Goal: Check status: Check status

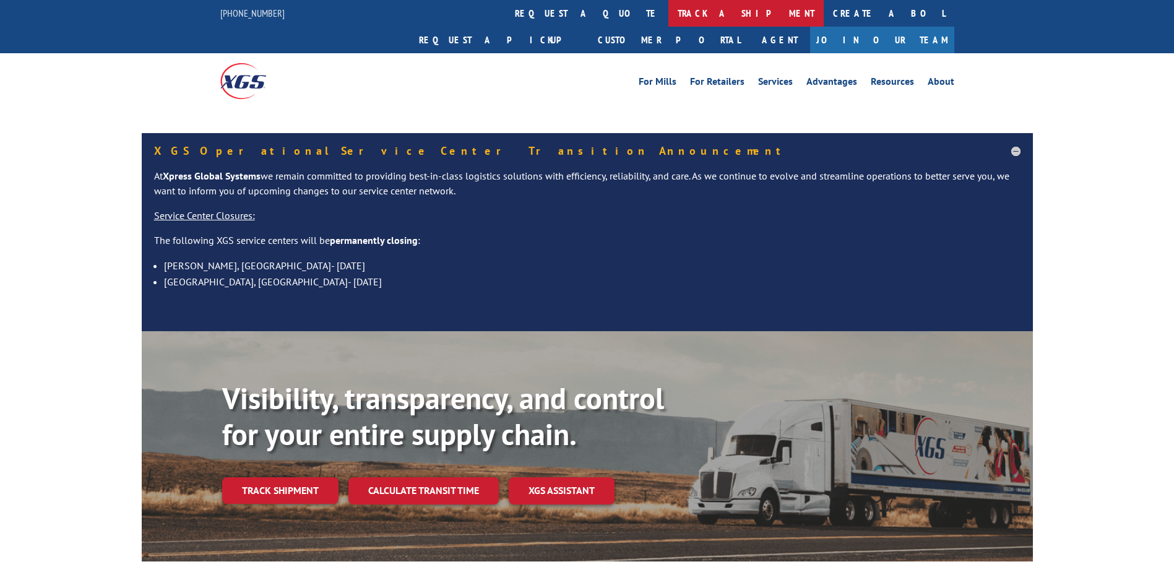
click at [669, 24] on link "track a shipment" at bounding box center [746, 13] width 155 height 27
click at [669, 20] on link "track a shipment" at bounding box center [746, 13] width 155 height 27
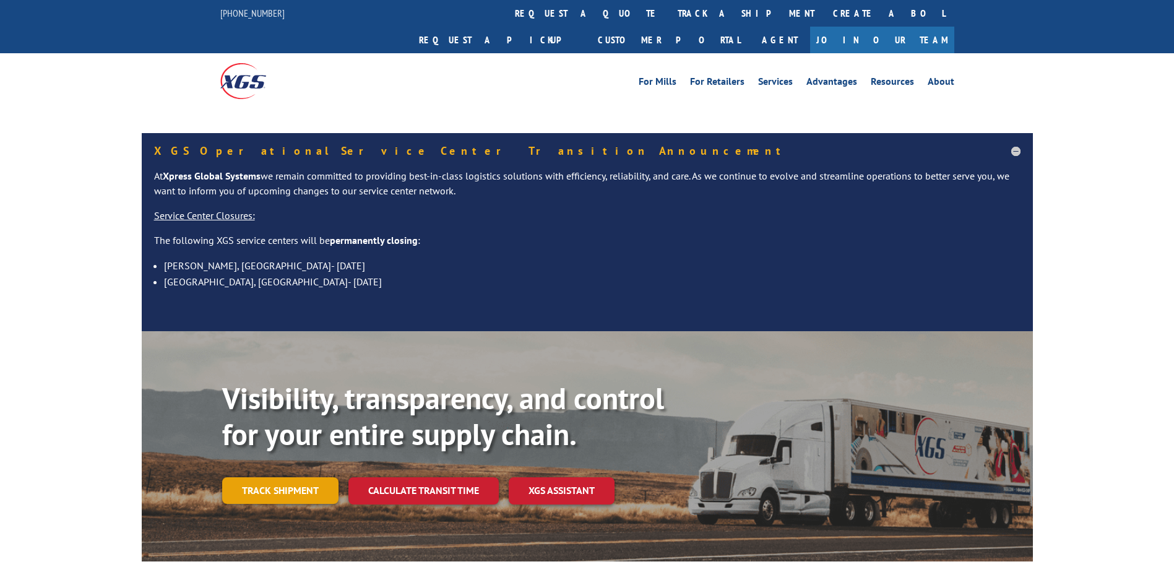
click at [297, 477] on link "Track shipment" at bounding box center [280, 490] width 116 height 26
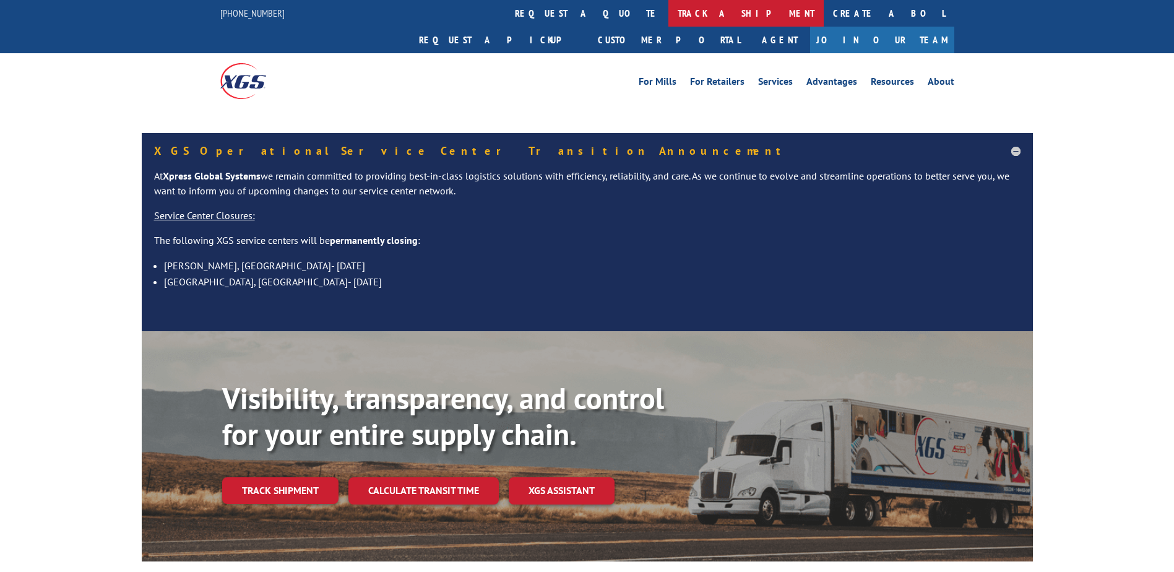
click at [669, 12] on link "track a shipment" at bounding box center [746, 13] width 155 height 27
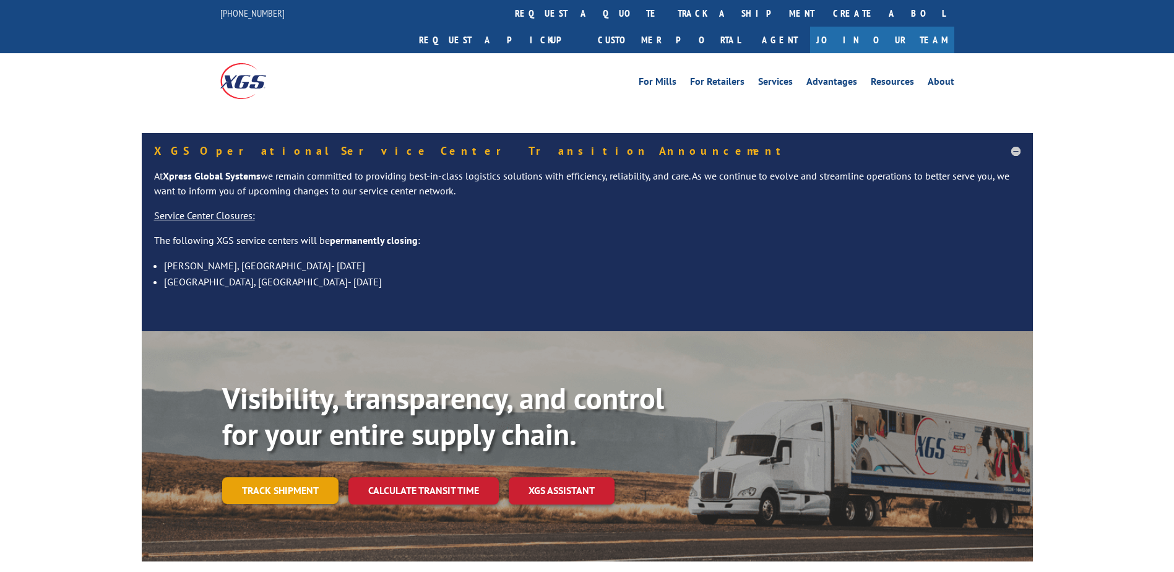
click at [297, 477] on link "Track shipment" at bounding box center [280, 490] width 116 height 26
click at [824, 15] on link "Create a BOL" at bounding box center [889, 13] width 131 height 27
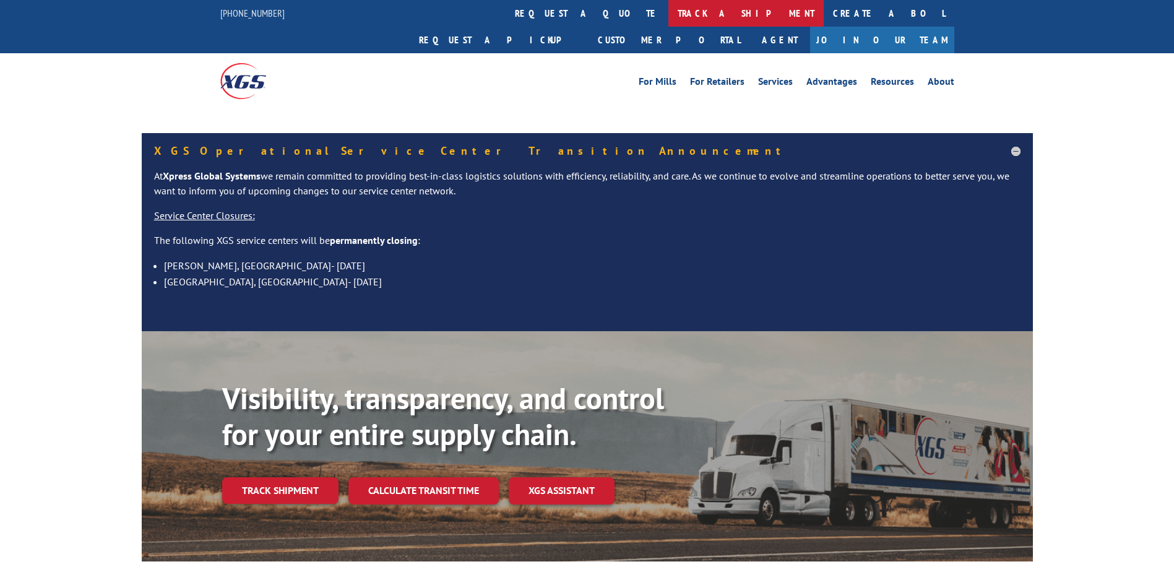
click at [669, 11] on link "track a shipment" at bounding box center [746, 13] width 155 height 27
click at [669, 15] on link "track a shipment" at bounding box center [746, 13] width 155 height 27
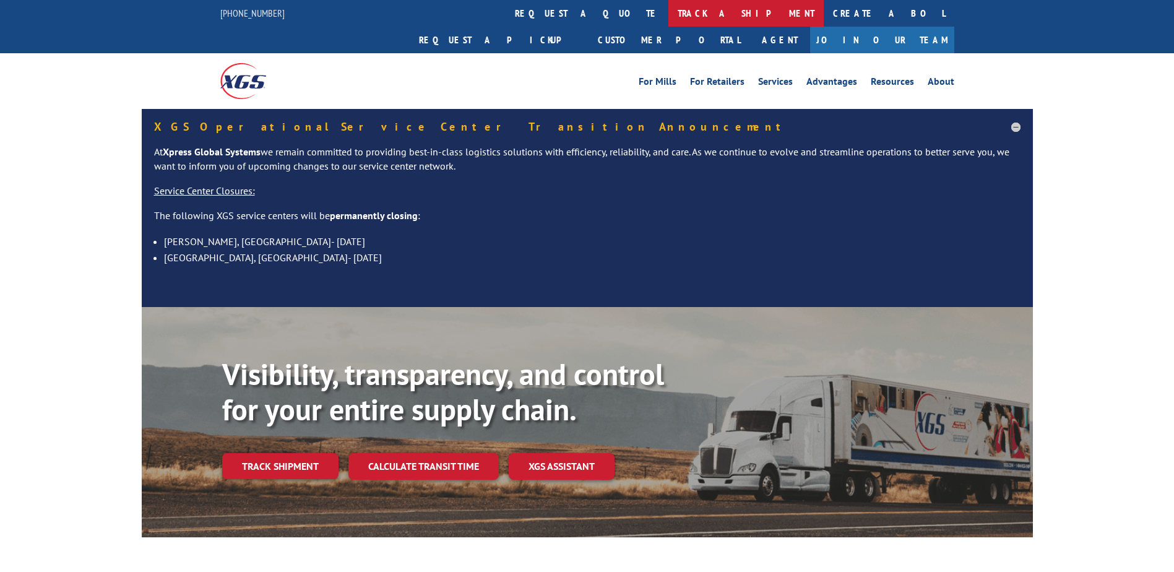
click at [669, 15] on link "track a shipment" at bounding box center [746, 13] width 155 height 27
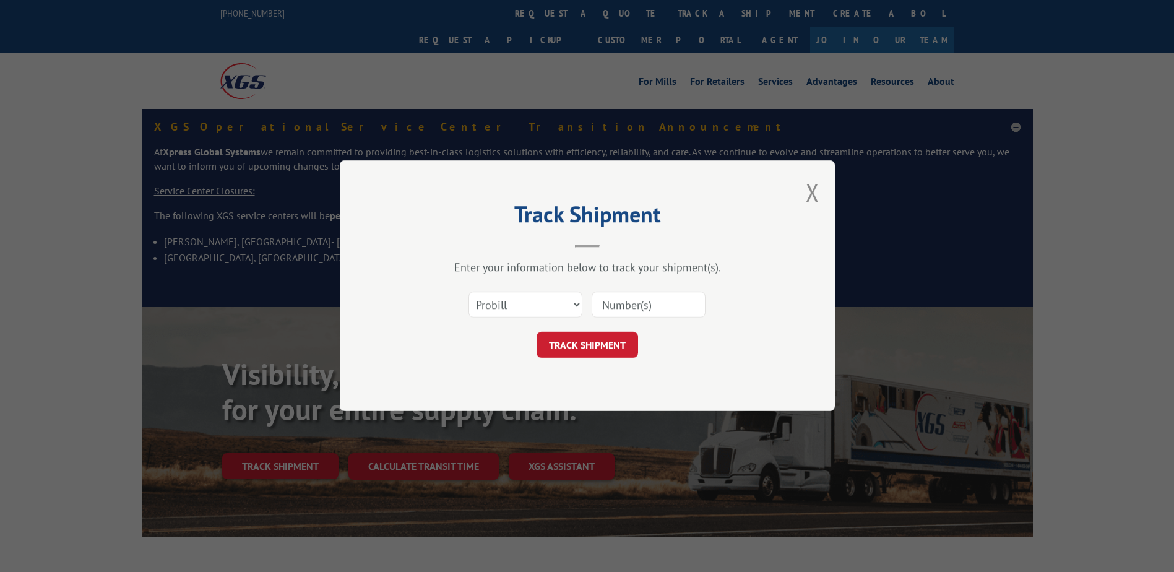
click at [633, 303] on input at bounding box center [649, 305] width 114 height 26
paste input "17235533"
type input "17235533"
click at [573, 355] on button "TRACK SHIPMENT" at bounding box center [588, 345] width 102 height 26
